Goal: Subscribe to service/newsletter

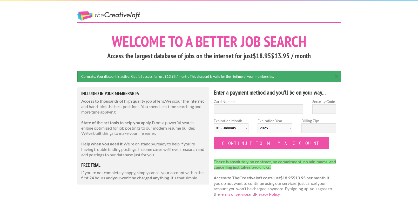
click at [130, 15] on link "The Creative Loft" at bounding box center [108, 15] width 63 height 9
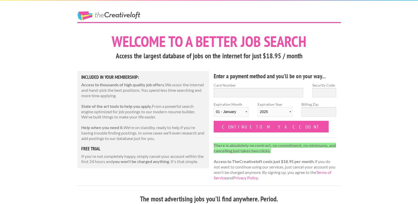
click at [98, 16] on link "The Creative Loft" at bounding box center [108, 15] width 63 height 9
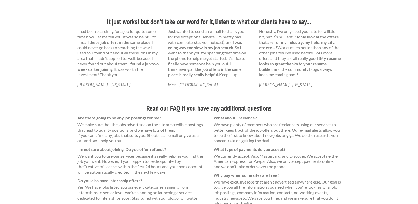
scroll to position [331, 0]
